Goal: Navigation & Orientation: Find specific page/section

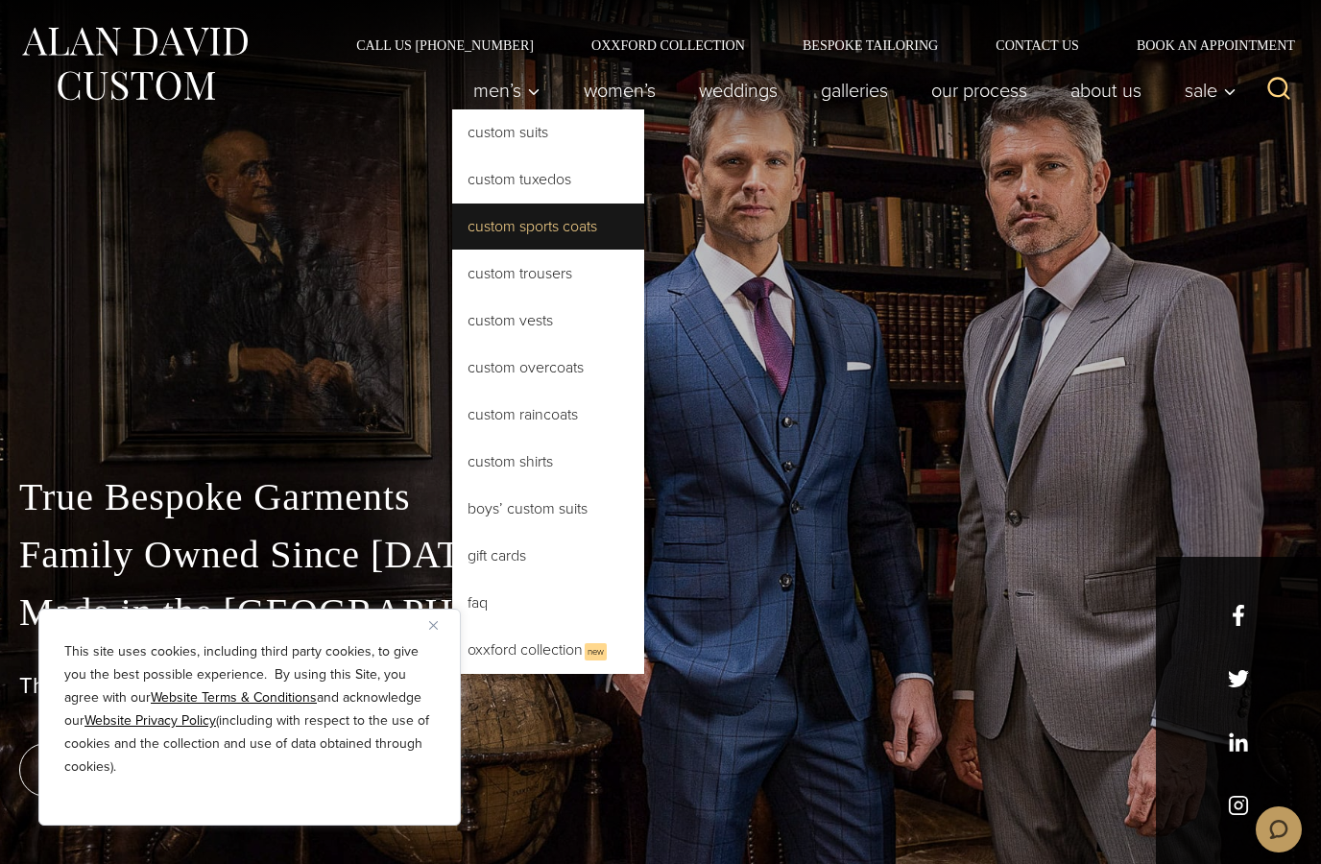
click at [579, 229] on link "Custom Sports Coats" at bounding box center [548, 227] width 192 height 46
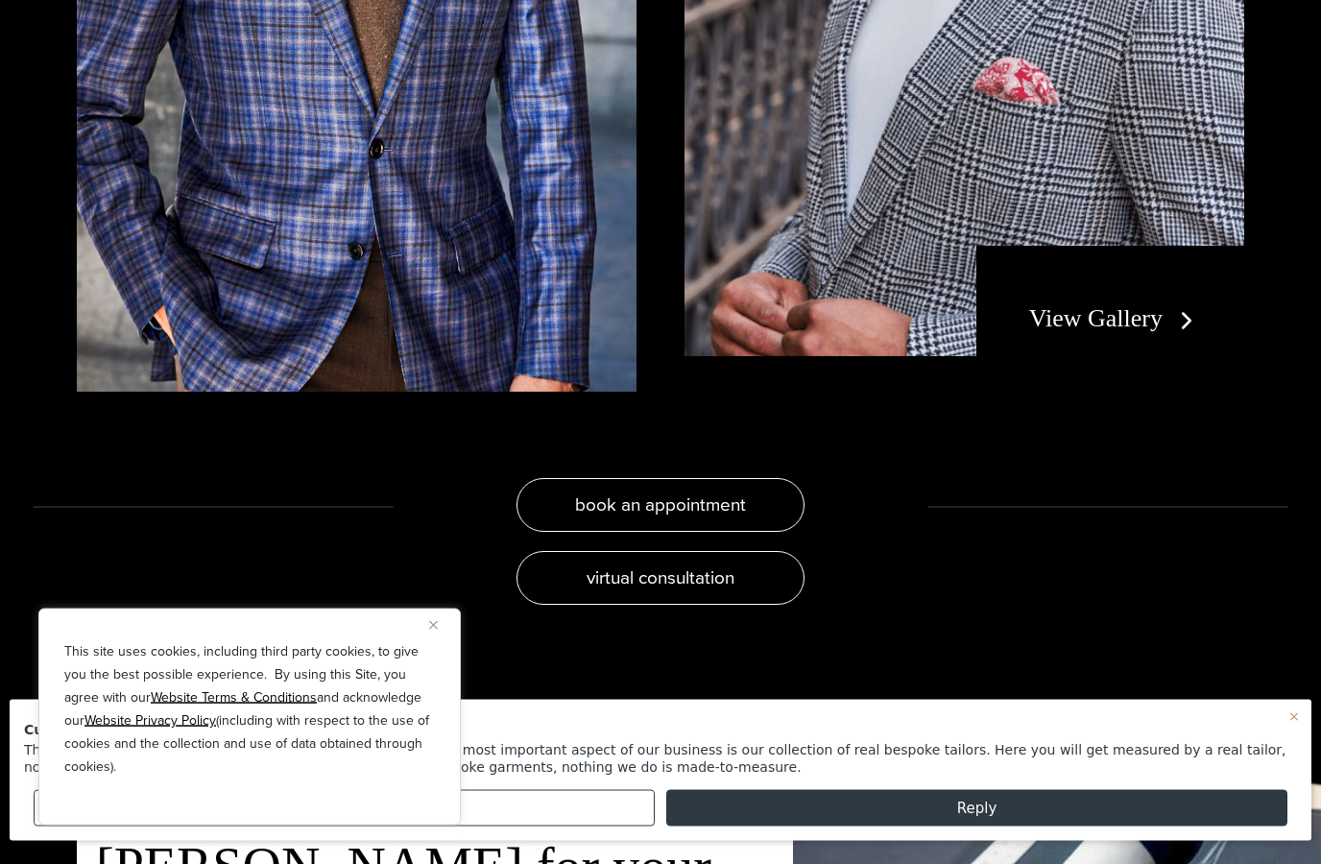
scroll to position [3870, 0]
click at [1159, 419] on div "Customer Service Thank you so much for considering [PERSON_NAME] . The single m…" at bounding box center [660, 425] width 1321 height 850
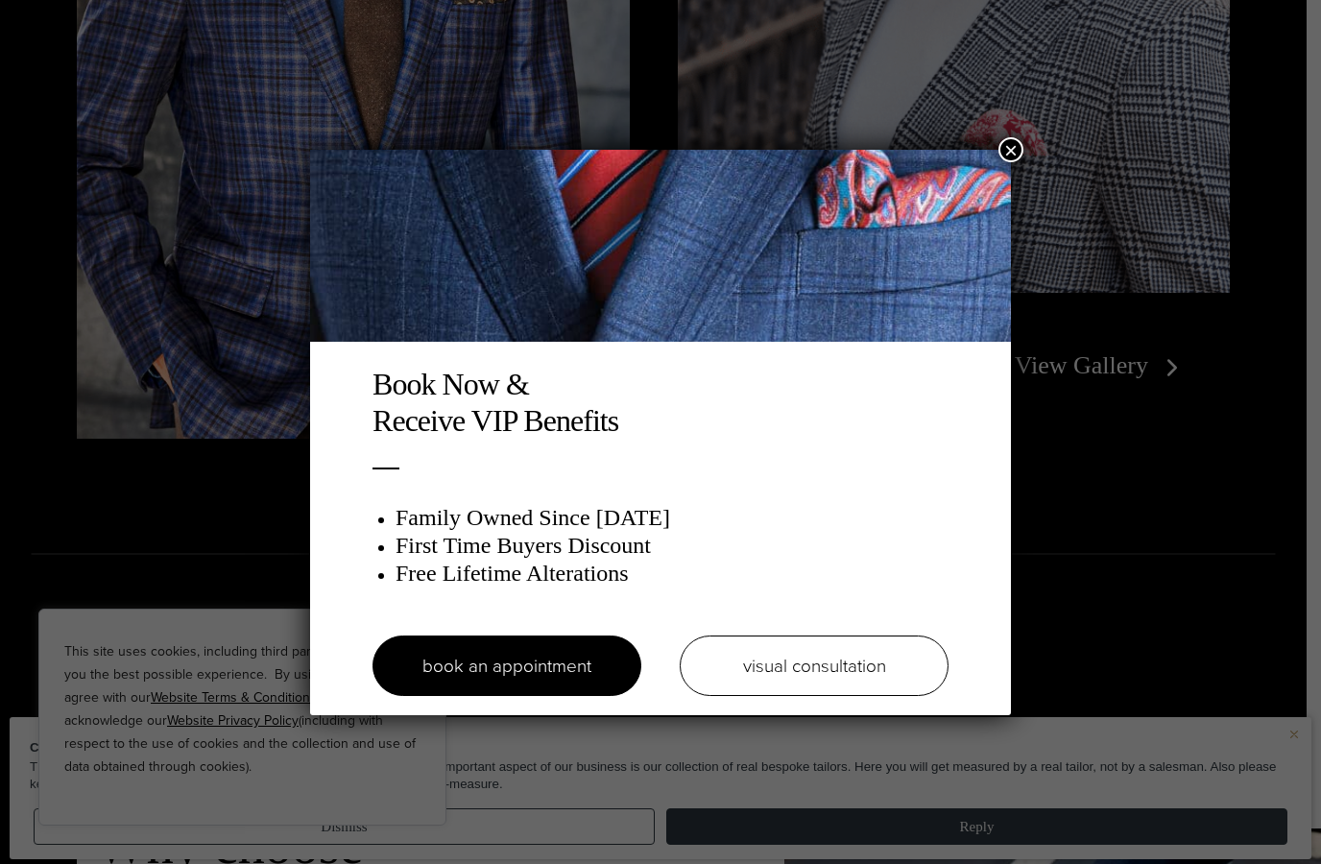
click at [996, 160] on img at bounding box center [660, 246] width 701 height 192
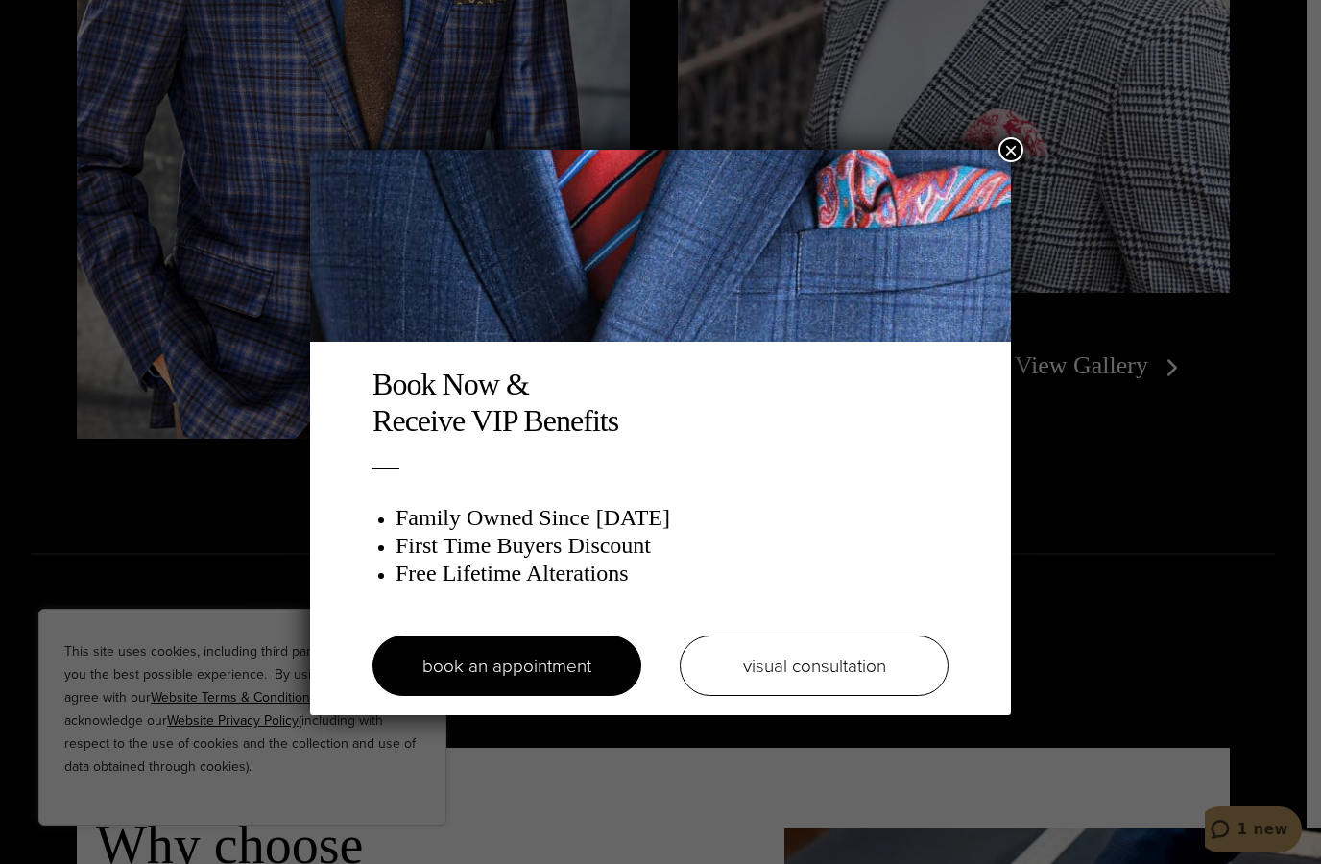
click at [988, 163] on img at bounding box center [660, 246] width 701 height 192
click at [992, 158] on img at bounding box center [660, 246] width 701 height 192
click at [1003, 157] on button "×" at bounding box center [1011, 149] width 25 height 25
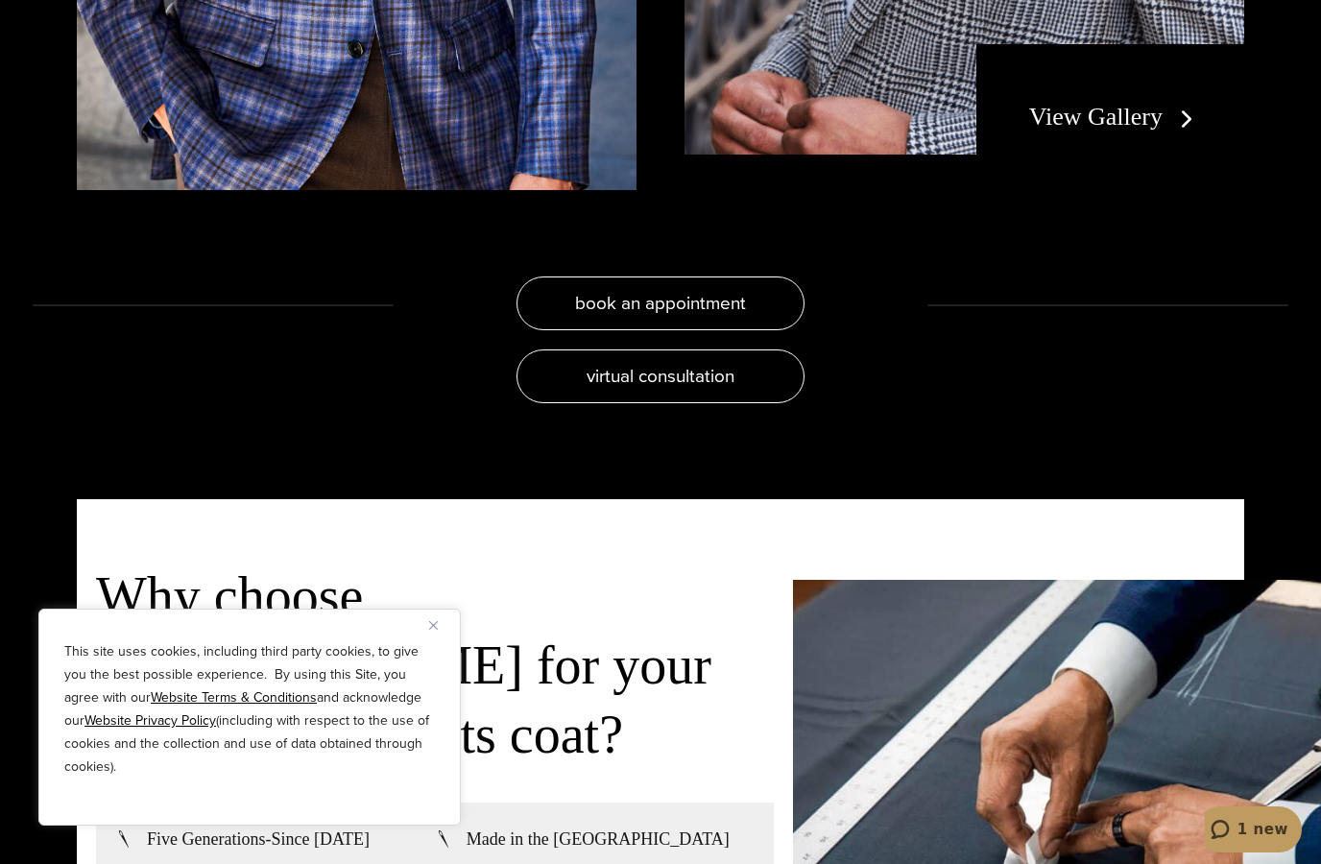
scroll to position [4075, 0]
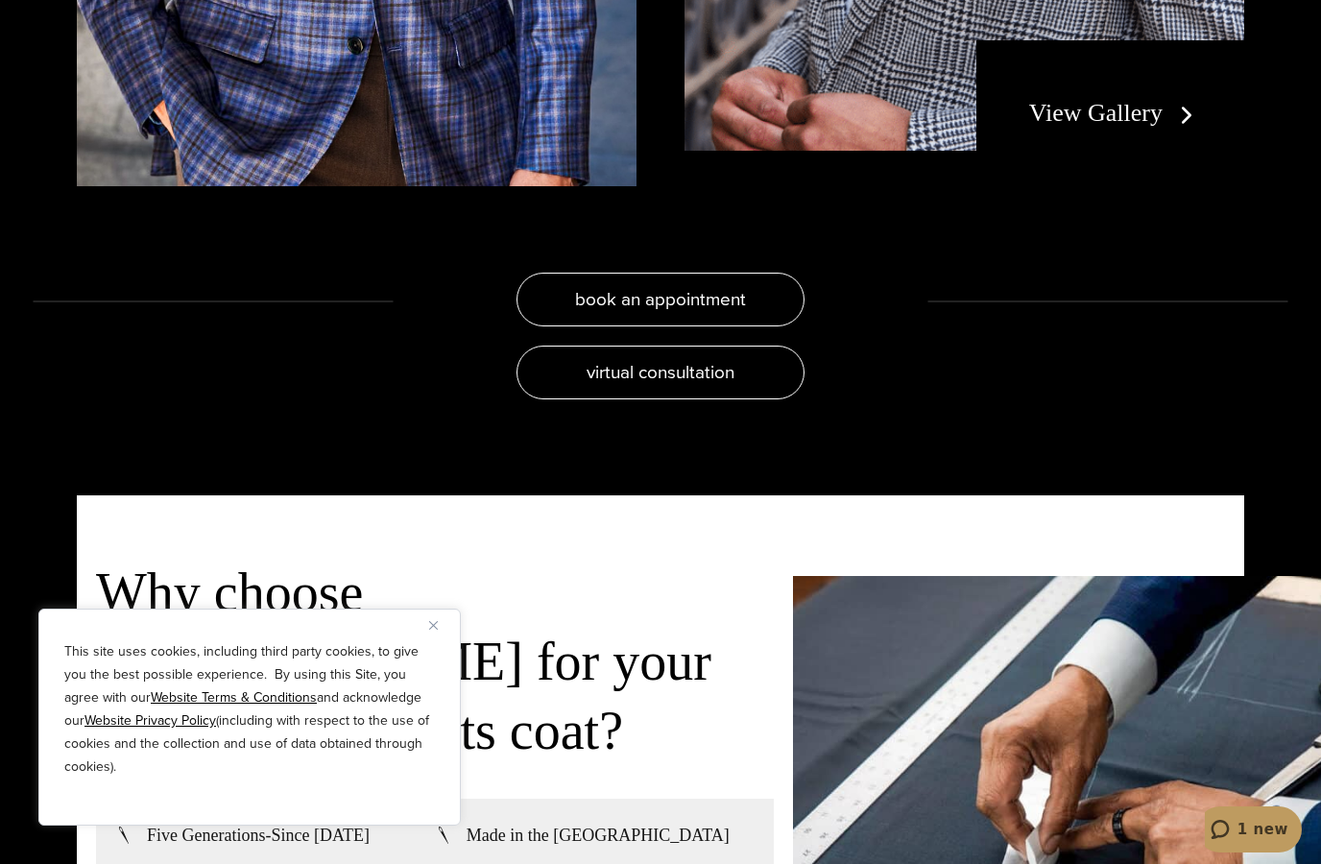
click at [1153, 127] on link "View Gallery" at bounding box center [1115, 113] width 172 height 28
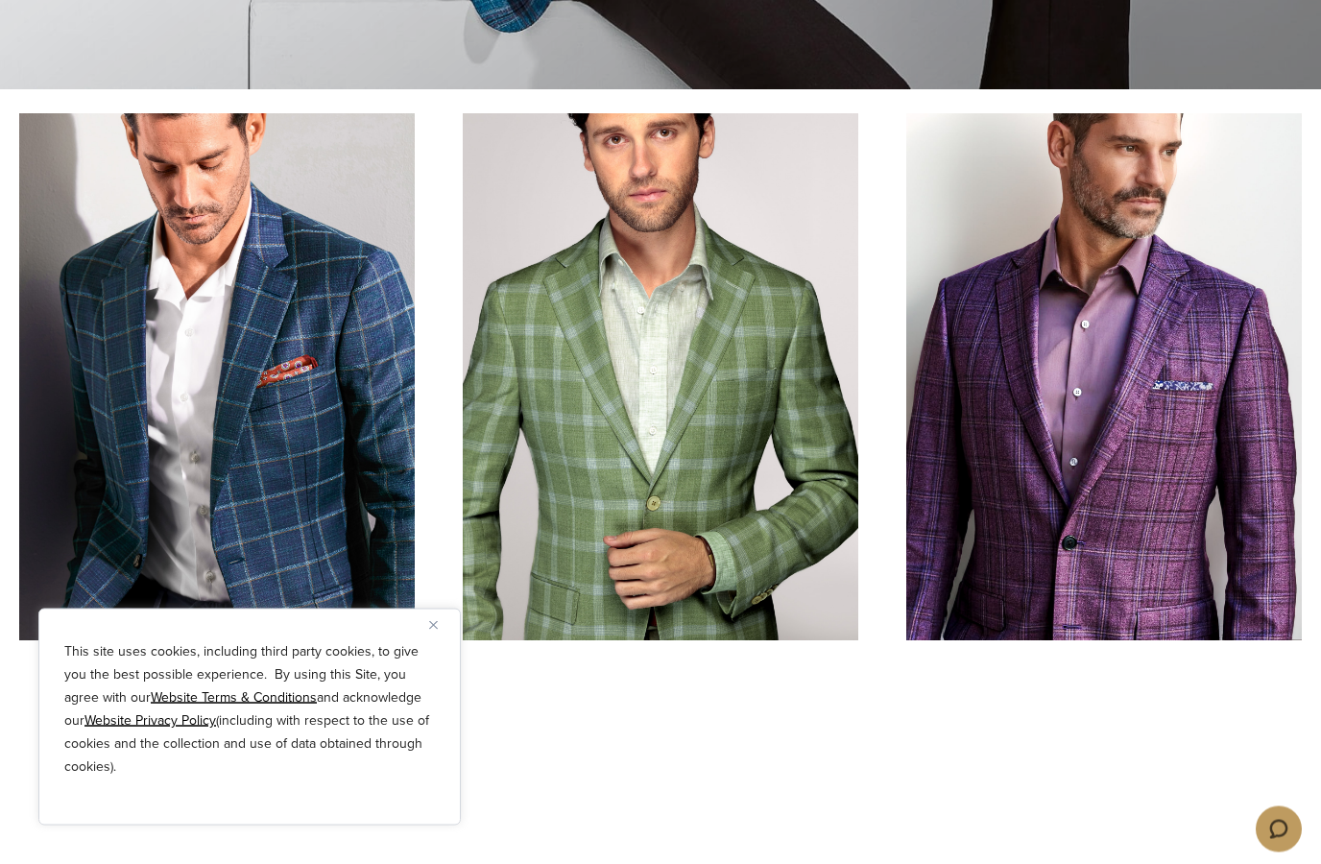
scroll to position [778, 0]
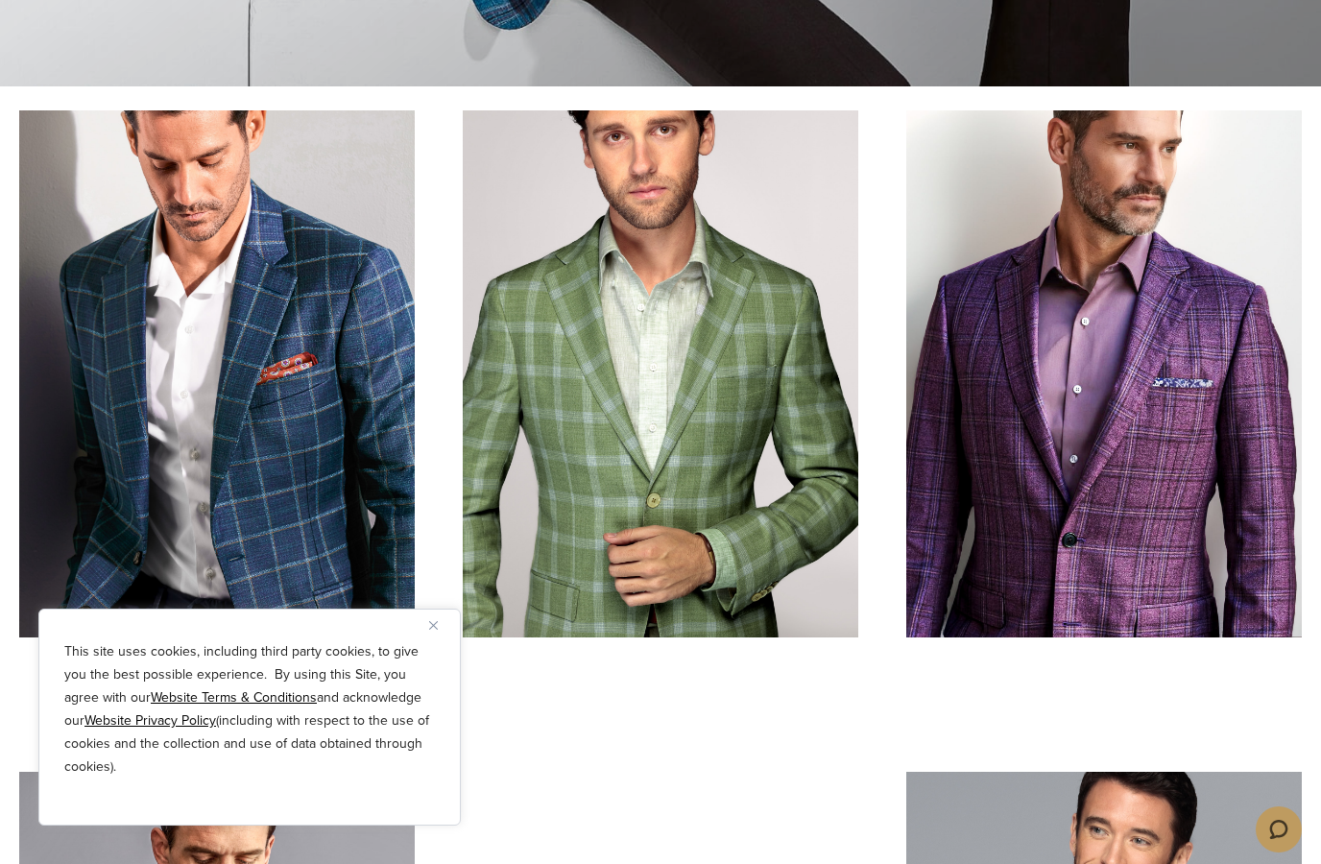
click at [439, 637] on button "Close" at bounding box center [440, 625] width 23 height 23
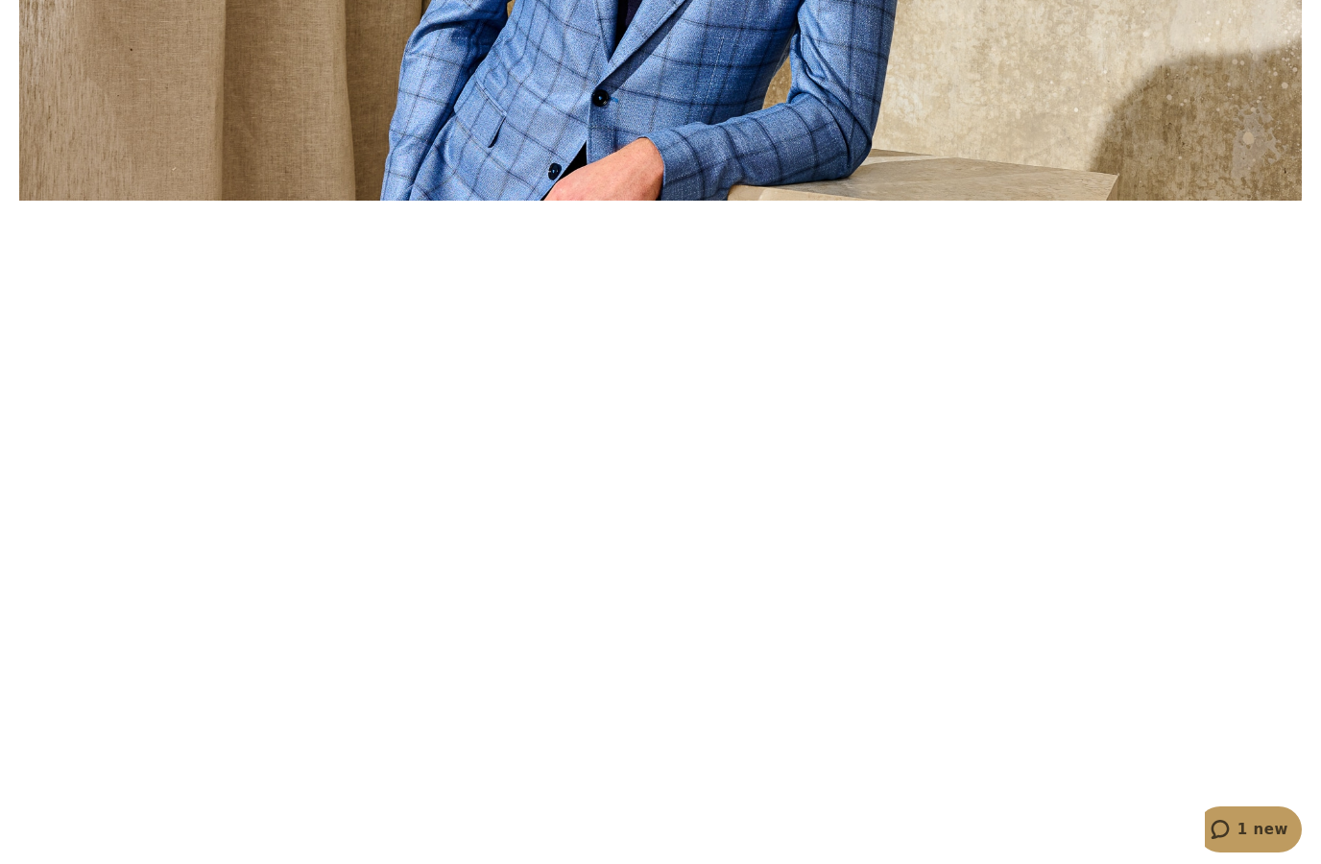
scroll to position [5240, 0]
